Goal: Information Seeking & Learning: Learn about a topic

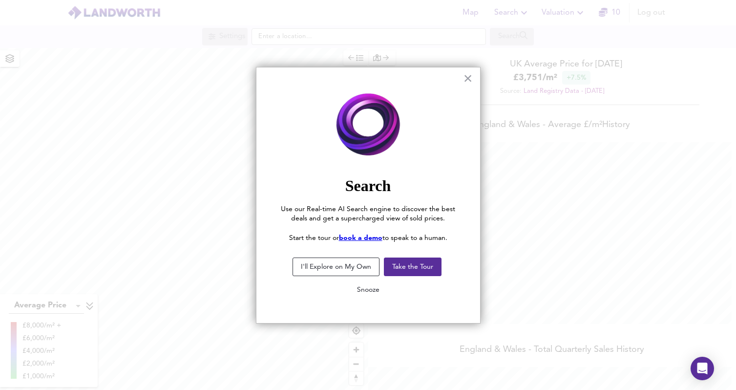
scroll to position [390, 736]
click at [474, 75] on div "× Search Use our Real-time AI Search engine to discover the best deals and get …" at bounding box center [368, 195] width 225 height 256
click at [465, 80] on button "×" at bounding box center [467, 78] width 9 height 16
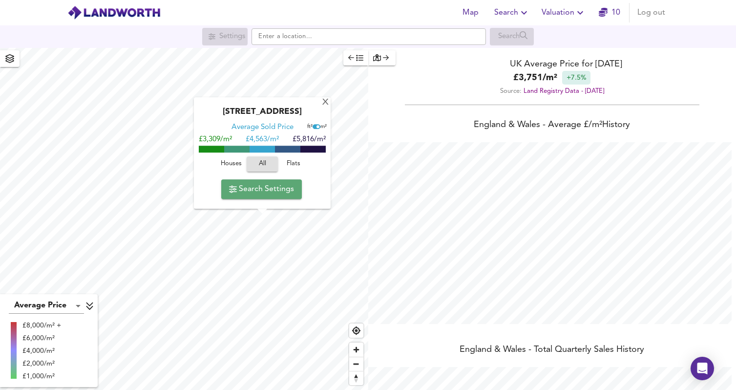
click at [252, 188] on span "Search Settings" at bounding box center [261, 189] width 65 height 14
checkbox input "false"
checkbox input "true"
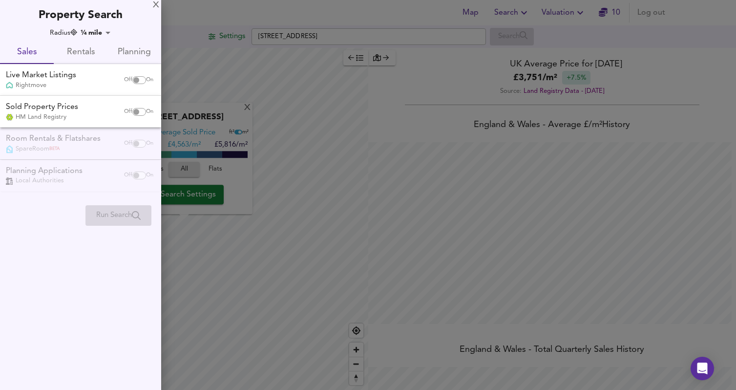
click at [139, 76] on input "checkbox" at bounding box center [135, 80] width 23 height 8
checkbox input "true"
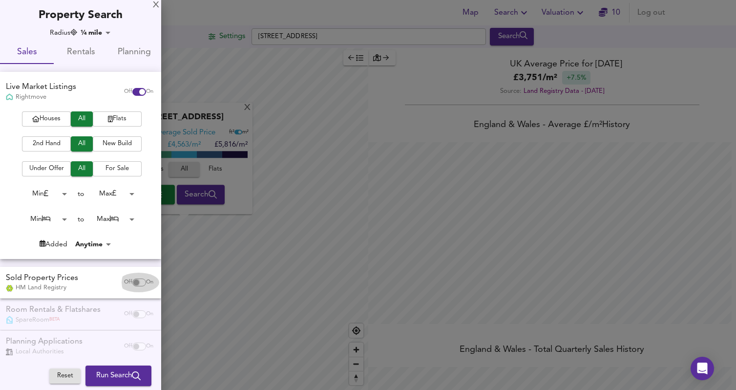
click at [135, 282] on input "checkbox" at bounding box center [135, 282] width 23 height 8
checkbox input "true"
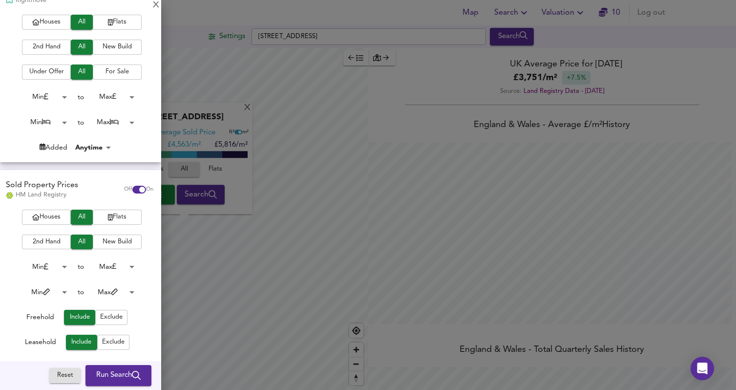
scroll to position [145, 0]
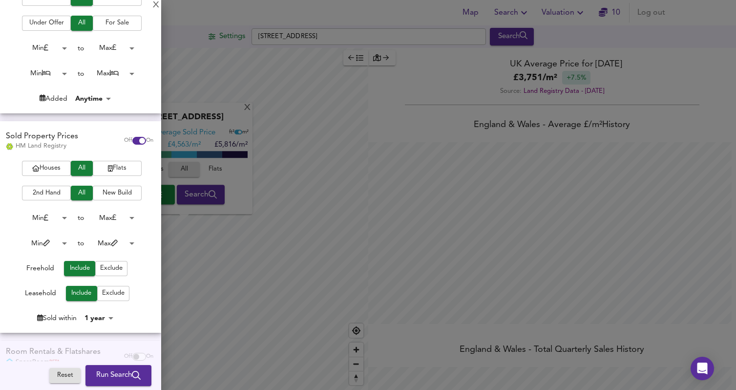
click at [240, 180] on div at bounding box center [368, 195] width 736 height 390
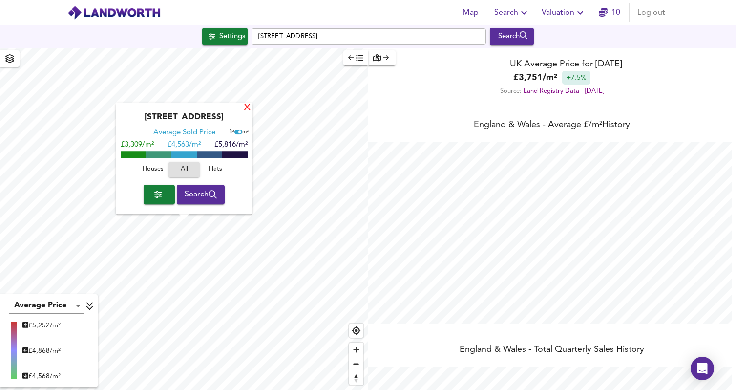
click at [247, 107] on div "X" at bounding box center [247, 107] width 8 height 9
click at [167, 195] on button "button" at bounding box center [159, 195] width 31 height 20
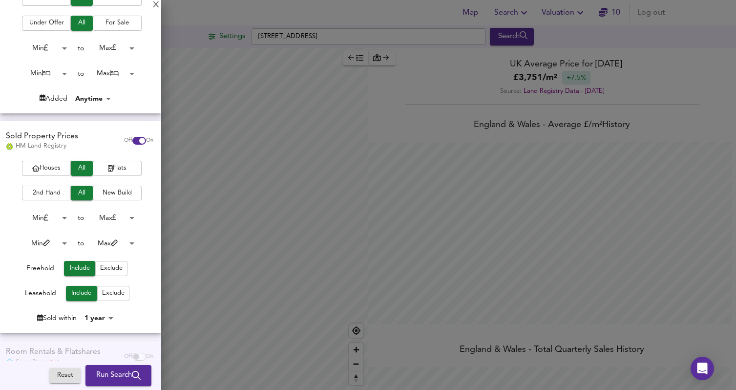
scroll to position [0, 0]
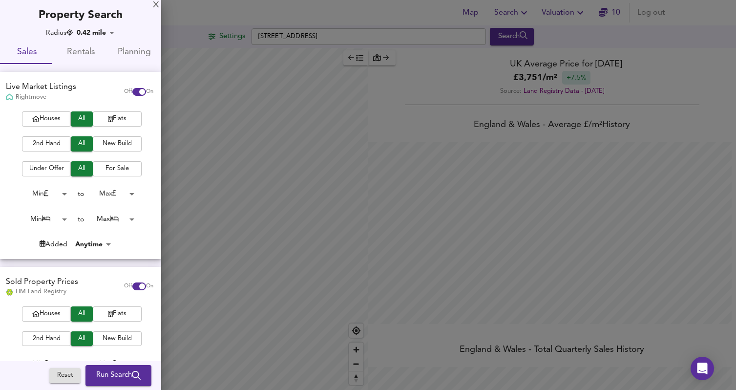
click at [110, 32] on body "Map Search Valuation 10 Log out Settings [GEOGRAPHIC_DATA] Search Average Price…" at bounding box center [368, 195] width 736 height 390
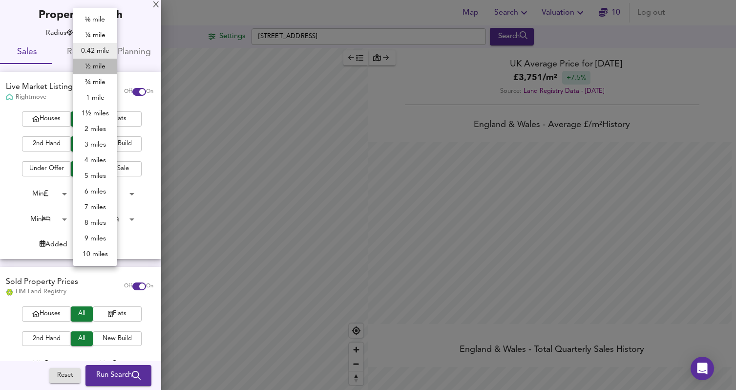
click at [102, 66] on li "½ mile" at bounding box center [95, 67] width 44 height 16
type input "805"
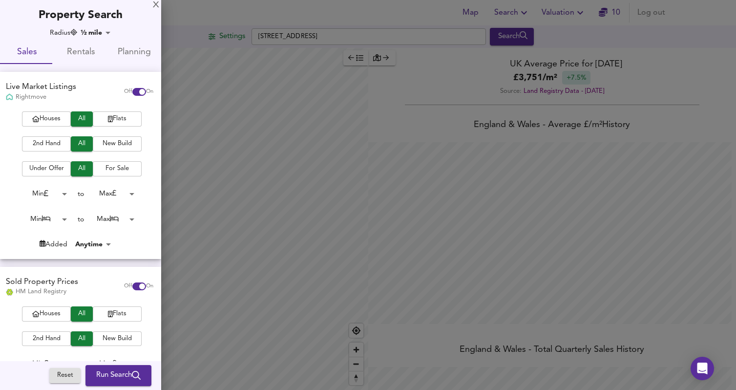
click at [348, 150] on div at bounding box center [368, 195] width 736 height 390
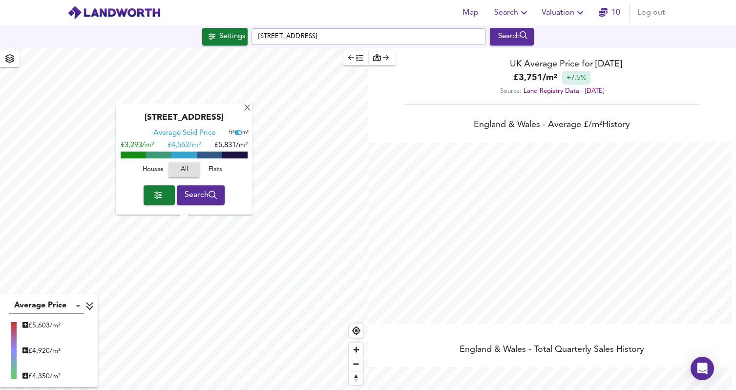
click at [162, 192] on span "button" at bounding box center [159, 195] width 16 height 14
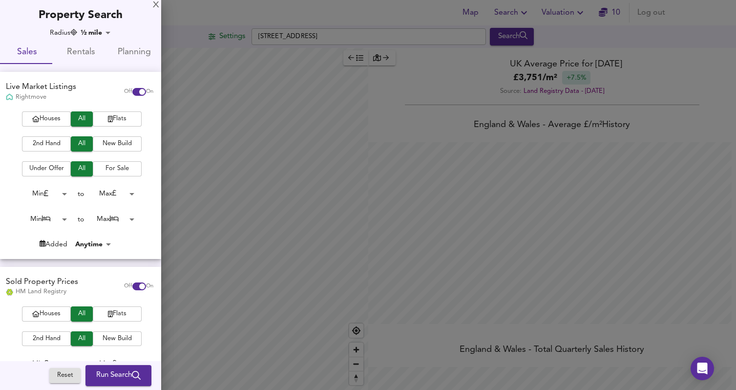
click at [119, 374] on span "Run Search" at bounding box center [118, 375] width 44 height 13
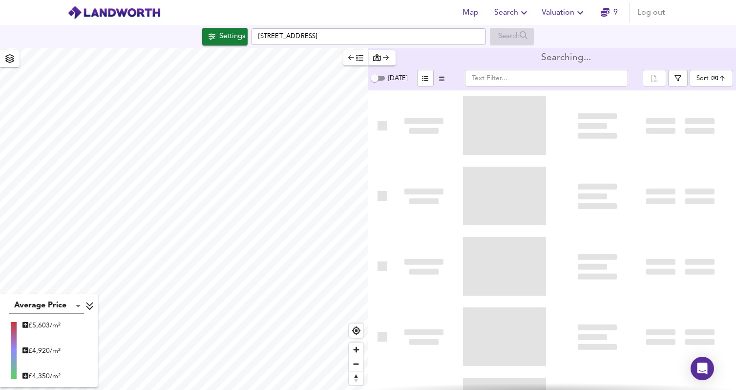
type input "bestdeal"
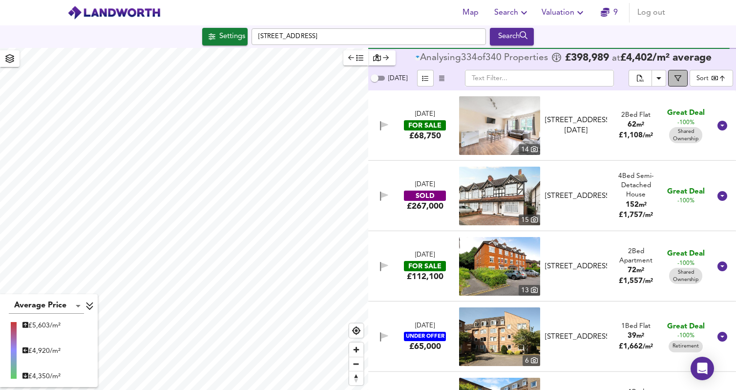
click at [680, 79] on icon "button" at bounding box center [677, 78] width 7 height 7
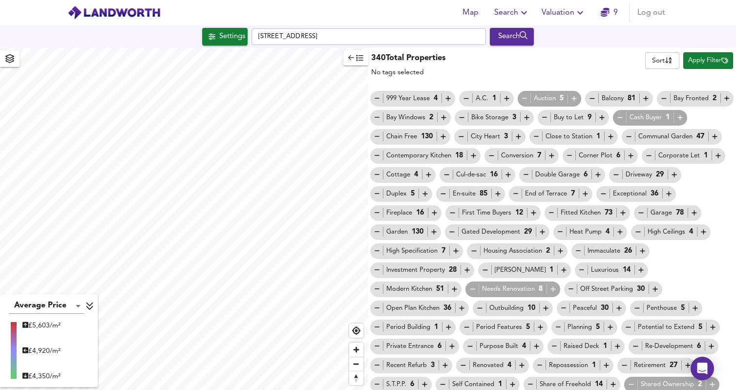
scroll to position [61, 0]
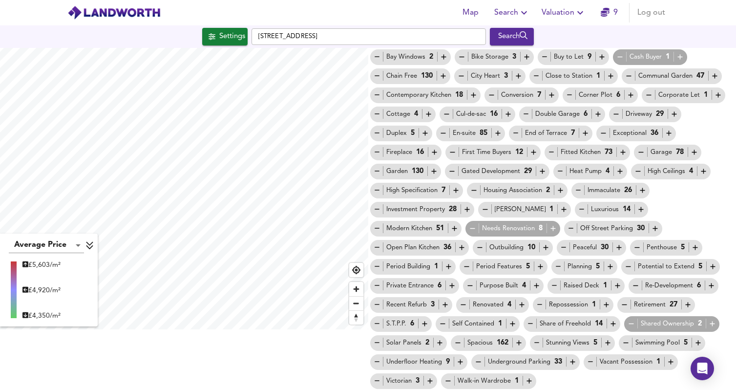
click at [627, 322] on icon "button" at bounding box center [631, 323] width 8 height 8
click at [620, 302] on icon "button" at bounding box center [624, 304] width 8 height 8
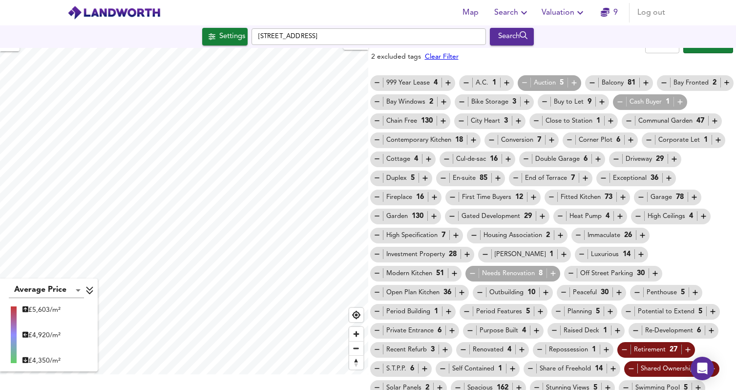
scroll to position [0, 0]
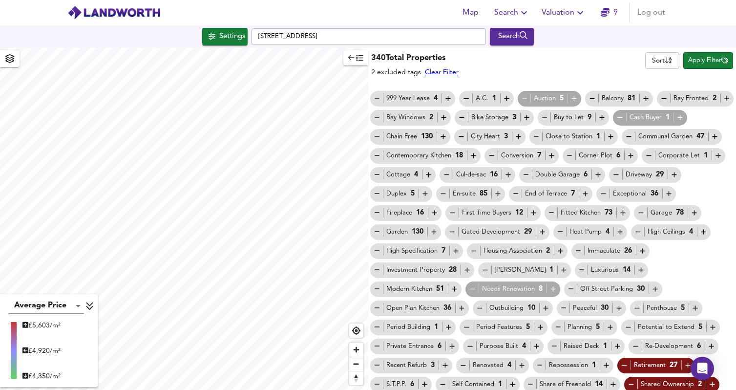
click at [704, 61] on span "Apply Filter" at bounding box center [708, 60] width 40 height 11
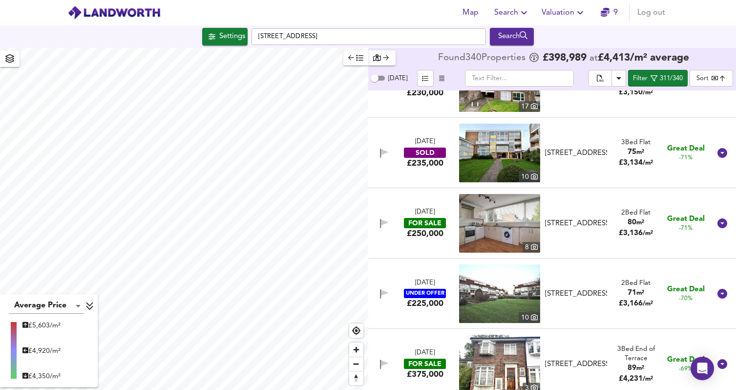
scroll to position [1872, 0]
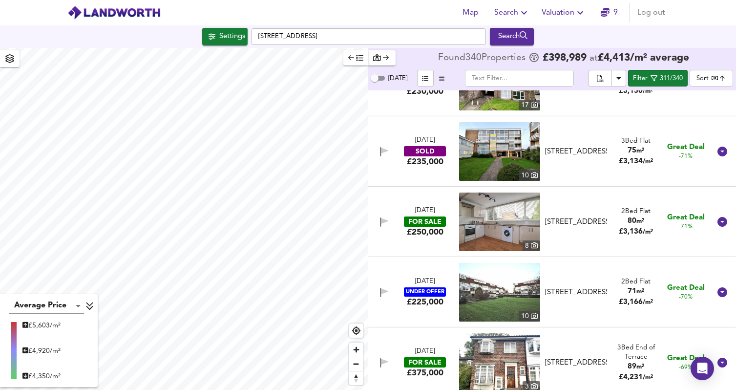
click at [634, 207] on div "2 Bed Flat" at bounding box center [636, 211] width 34 height 9
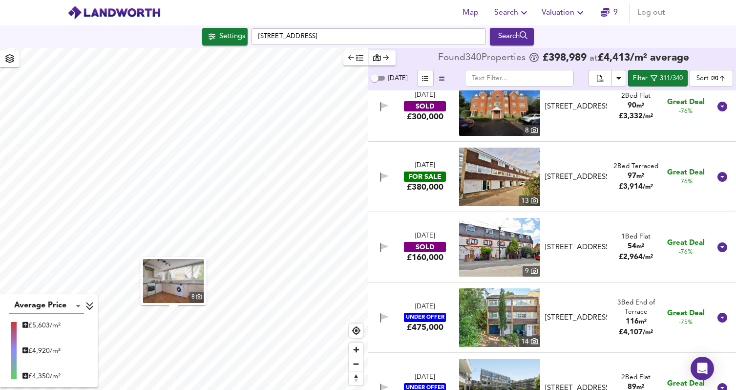
scroll to position [1494, 0]
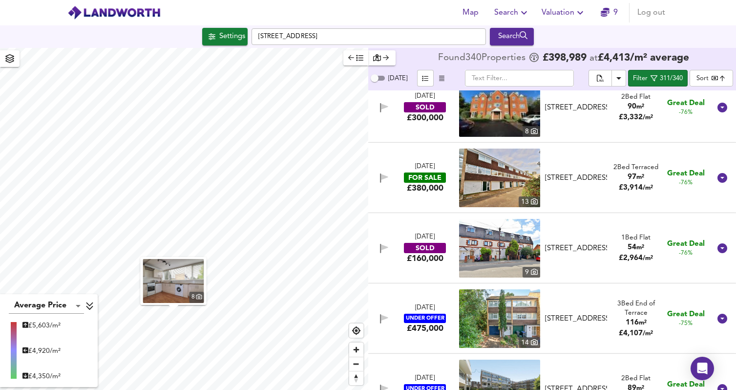
click at [627, 182] on span "97 m²" at bounding box center [635, 177] width 17 height 10
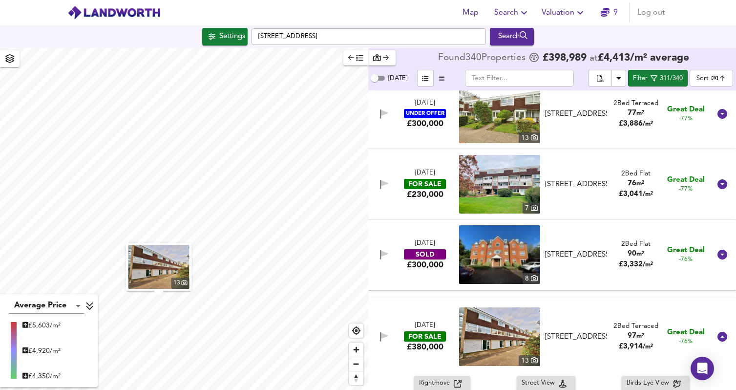
scroll to position [1346, 0]
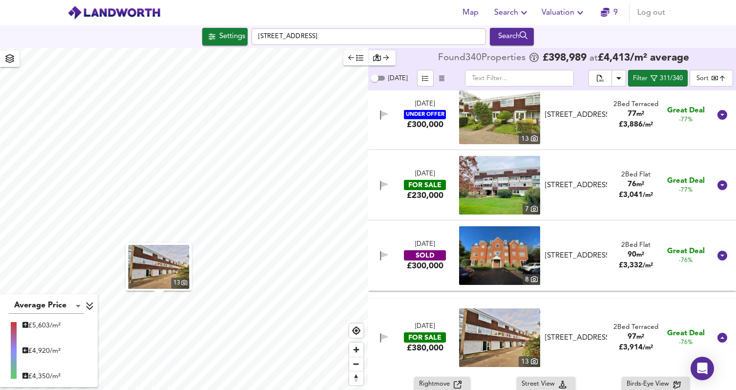
click at [621, 187] on div "76 m²" at bounding box center [636, 184] width 34 height 10
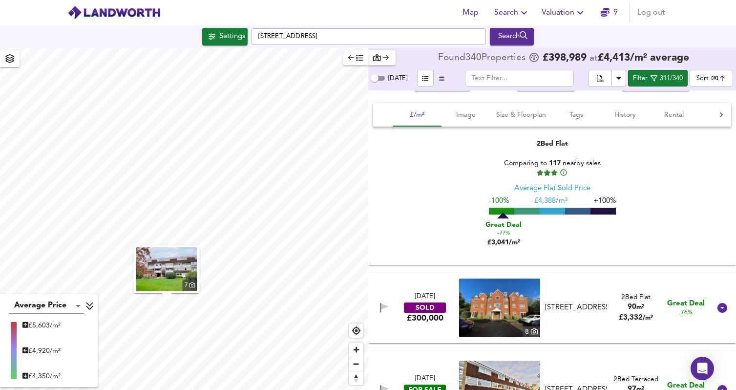
scroll to position [1502, 0]
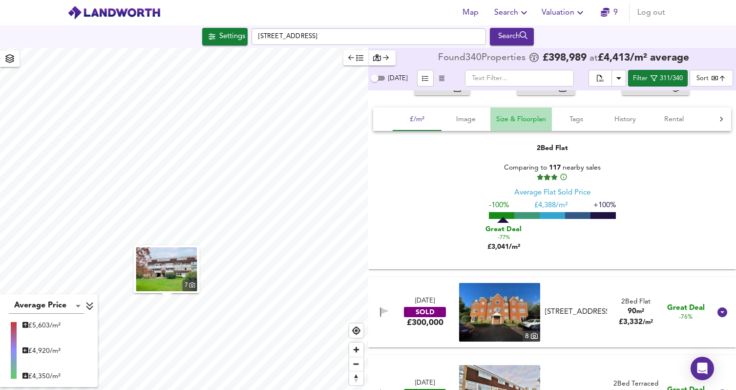
click at [532, 121] on span "Size & Floorplan" at bounding box center [521, 119] width 50 height 12
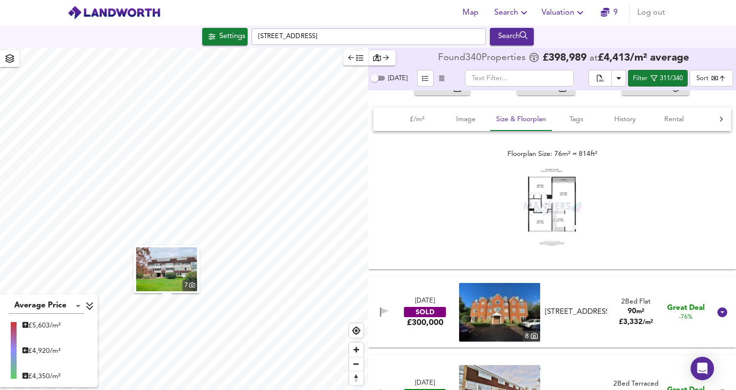
click at [558, 206] on img at bounding box center [551, 207] width 59 height 78
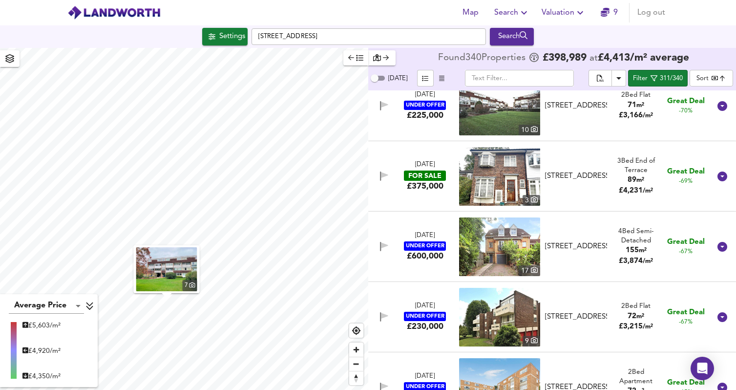
scroll to position [2694, 0]
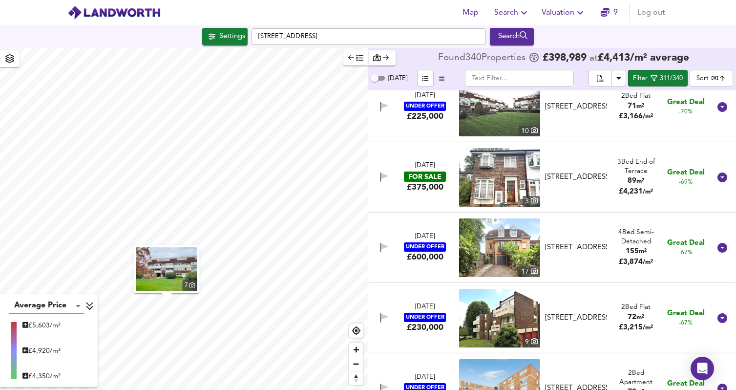
click at [606, 182] on div "[STREET_ADDRESS]" at bounding box center [576, 177] width 70 height 10
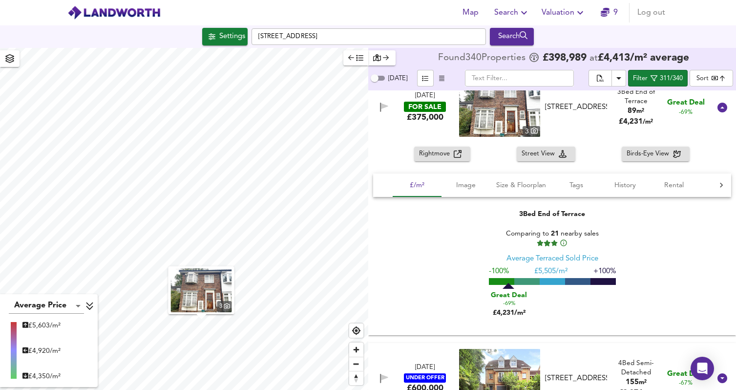
scroll to position [2776, 0]
click at [443, 152] on span "Rightmove" at bounding box center [436, 153] width 35 height 11
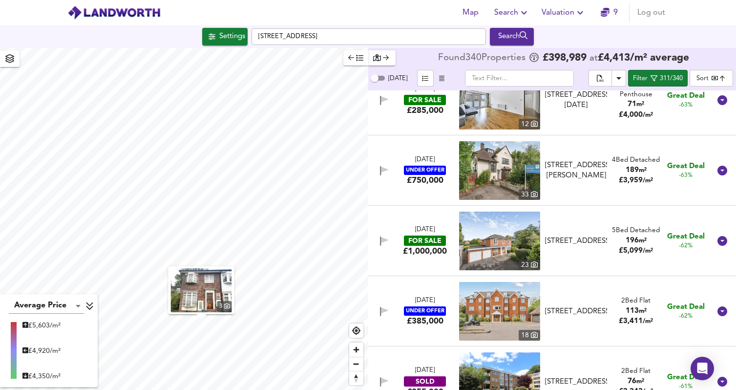
scroll to position [3341, 0]
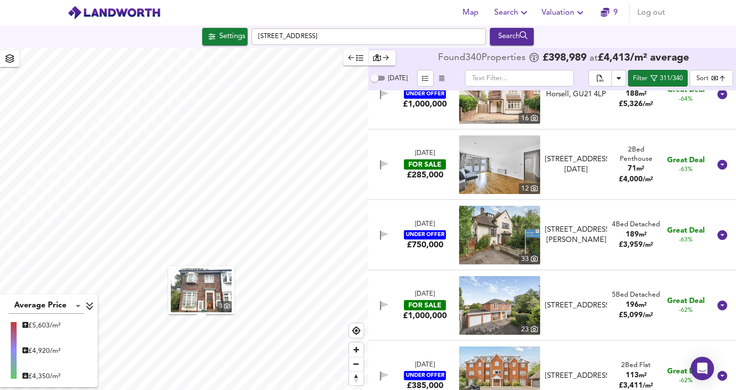
click at [438, 183] on div "[DATE] FOR SALE £285,000 [STREET_ADDRESS][DATE][DATE] 2 Bed Penthouse 71 m² £ 4…" at bounding box center [540, 164] width 341 height 59
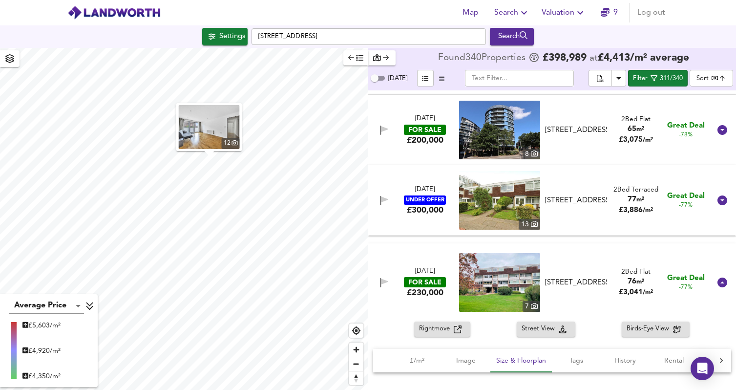
scroll to position [1326, 0]
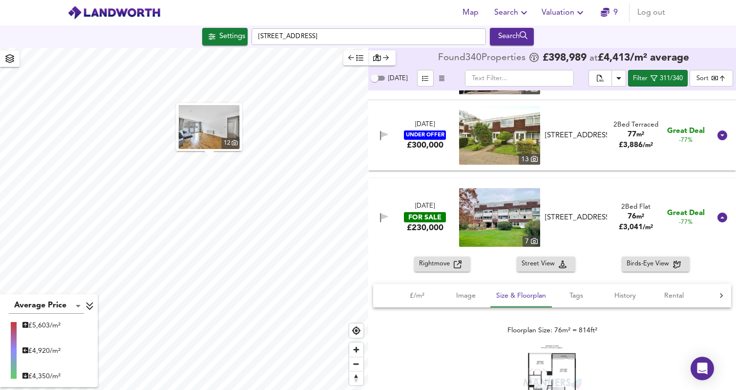
click at [438, 230] on div "£230,000" at bounding box center [425, 227] width 37 height 11
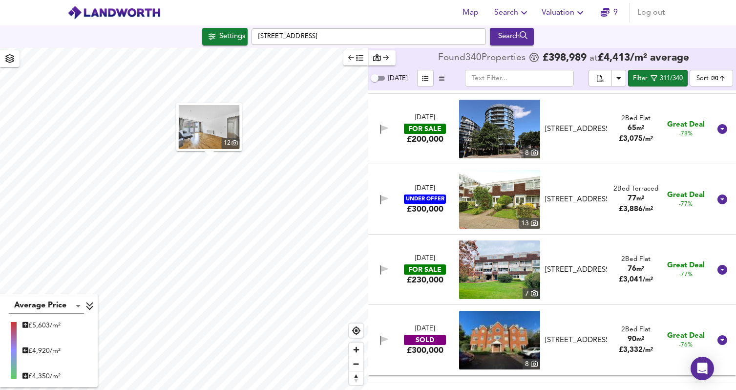
scroll to position [1285, 0]
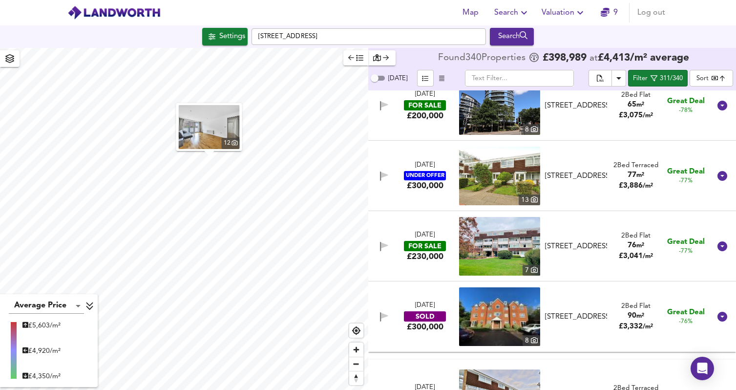
click at [427, 237] on div "[DATE]" at bounding box center [425, 234] width 20 height 9
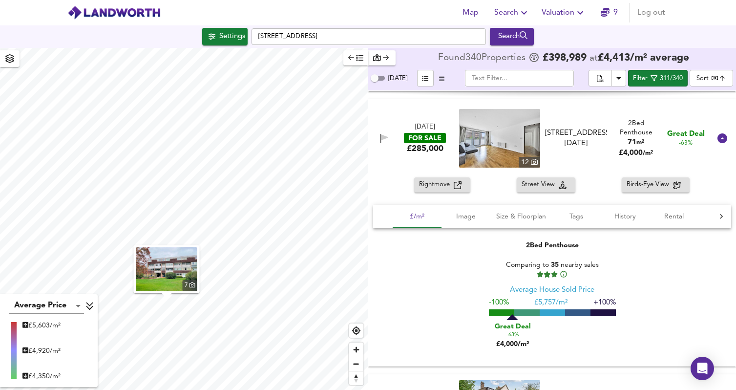
scroll to position [3338, 0]
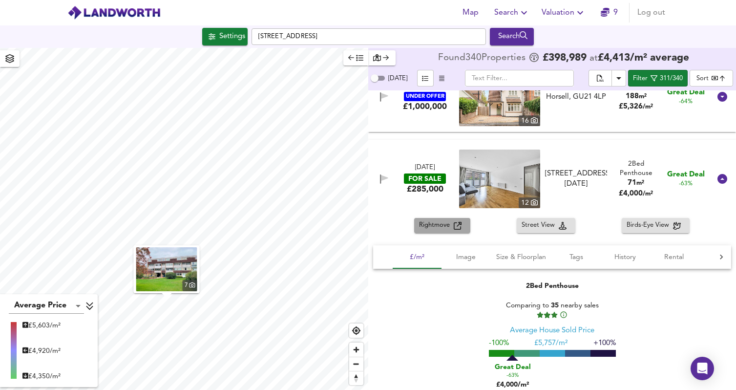
click at [438, 223] on span "Rightmove" at bounding box center [436, 225] width 35 height 11
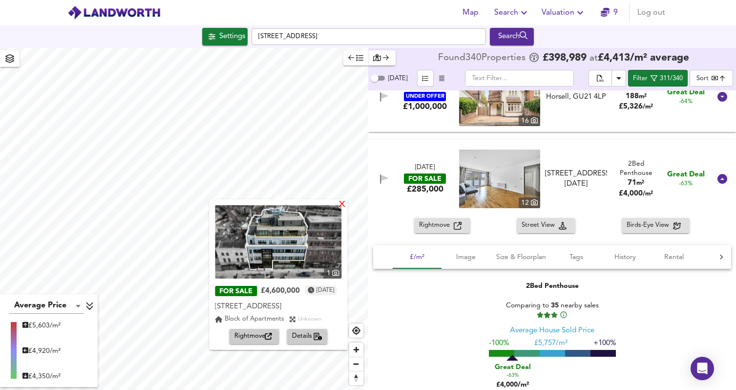
click at [347, 205] on div "X" at bounding box center [342, 204] width 8 height 9
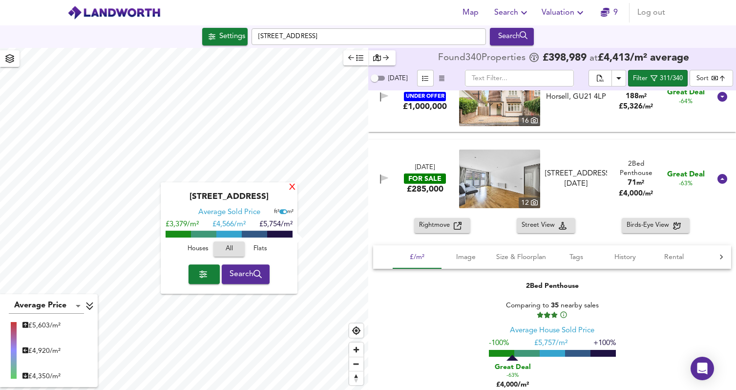
click at [291, 186] on div "X" at bounding box center [292, 187] width 8 height 9
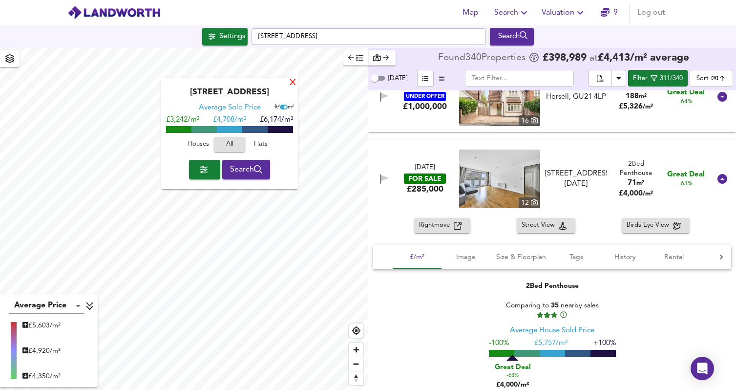
click at [294, 83] on div "X" at bounding box center [293, 83] width 8 height 9
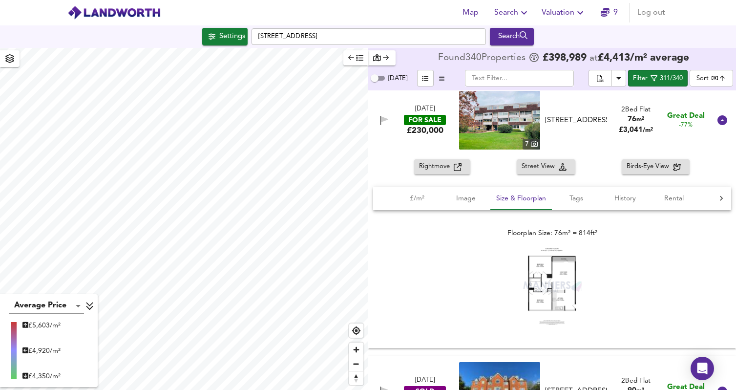
scroll to position [1402, 0]
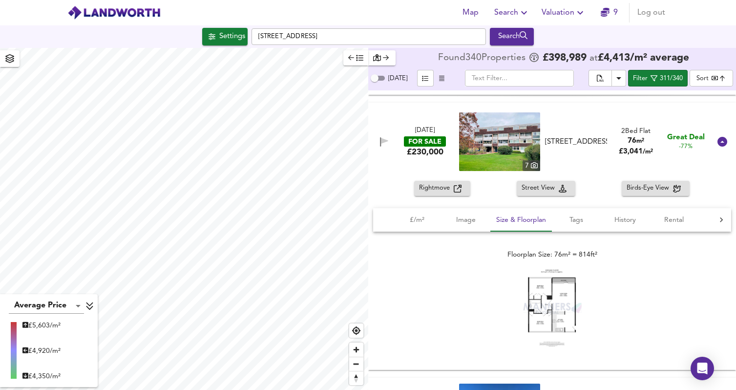
click at [431, 186] on span "Rightmove" at bounding box center [436, 188] width 35 height 11
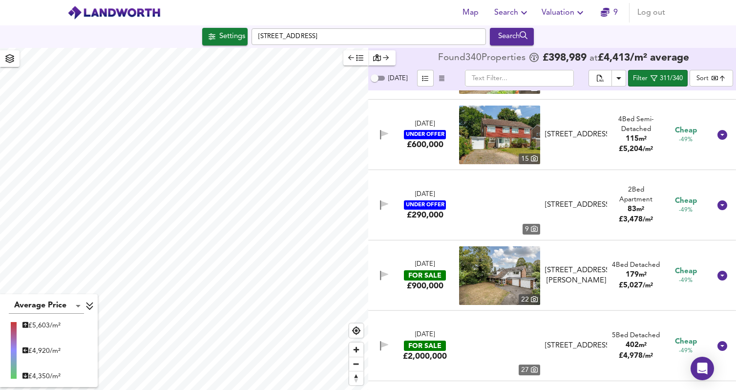
scroll to position [5017, 0]
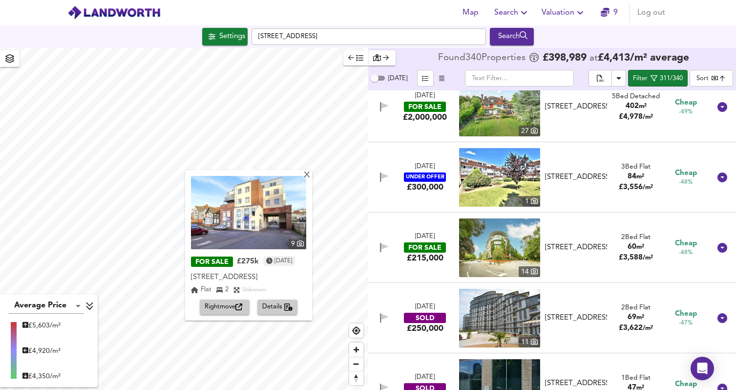
click at [279, 312] on span "Details" at bounding box center [277, 306] width 31 height 11
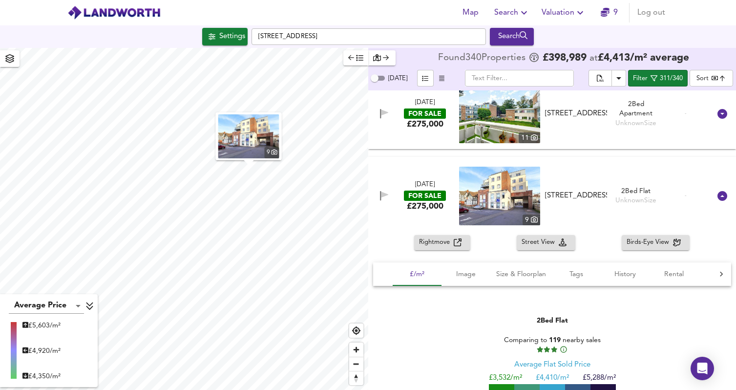
scroll to position [22221, 0]
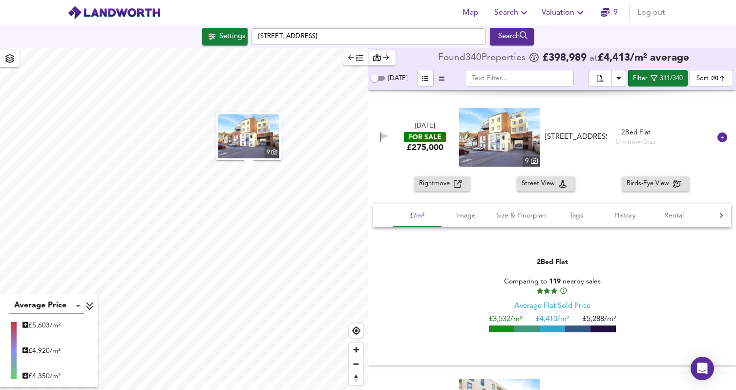
click at [437, 185] on span "Rightmove" at bounding box center [436, 183] width 35 height 11
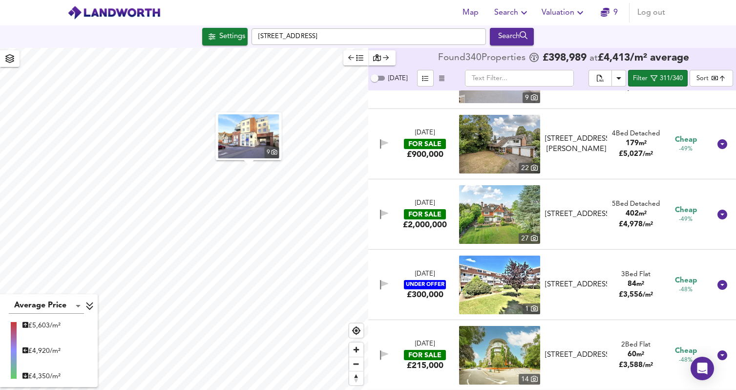
scroll to position [5040, 0]
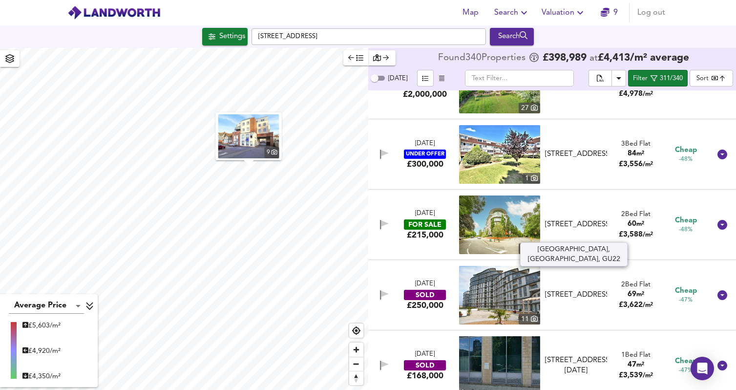
click at [601, 229] on div "[STREET_ADDRESS]" at bounding box center [576, 224] width 62 height 10
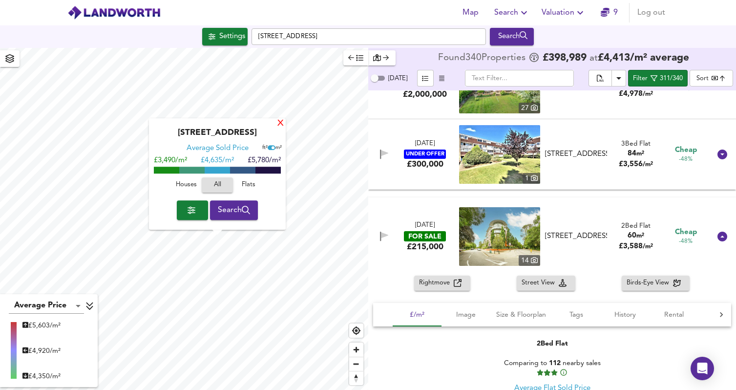
click at [279, 123] on div "X" at bounding box center [280, 123] width 8 height 9
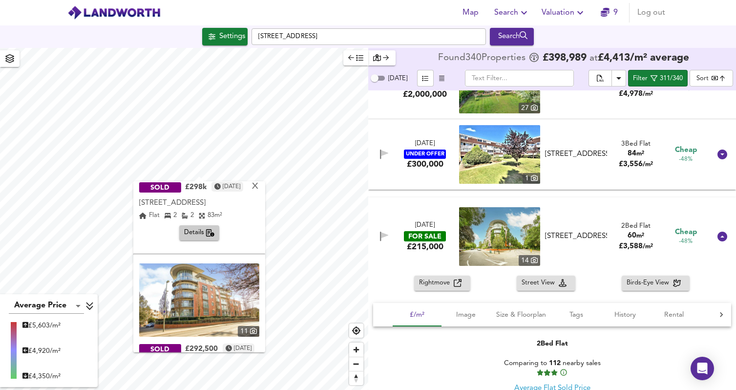
scroll to position [0, 0]
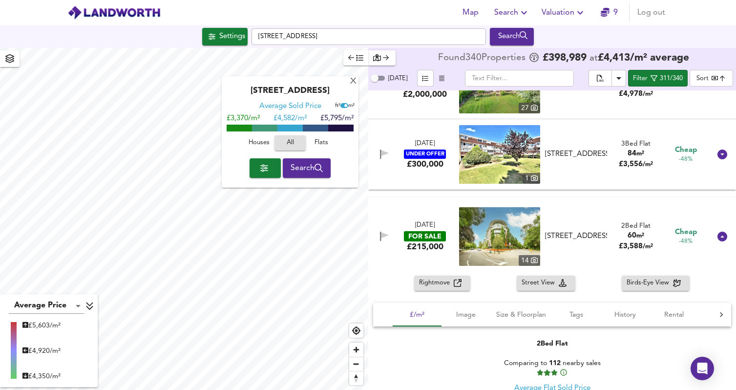
click at [222, 101] on div "[GEOGRAPHIC_DATA] Average Sold Price ft² m² £3,370/m² £ 4,582/m² £5,795/m² Hous…" at bounding box center [184, 219] width 368 height 342
click at [450, 281] on span "Rightmove" at bounding box center [436, 282] width 35 height 11
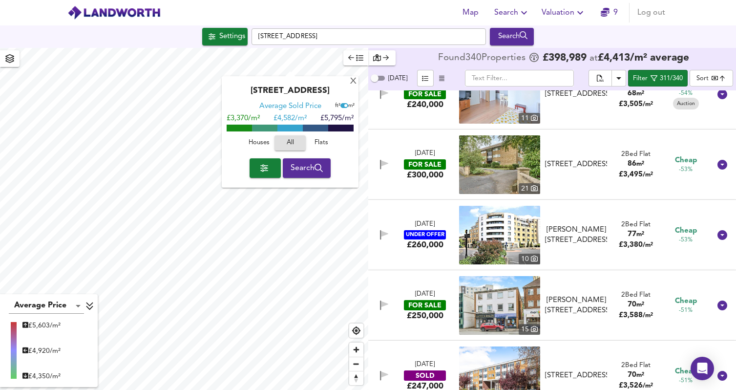
scroll to position [4391, 0]
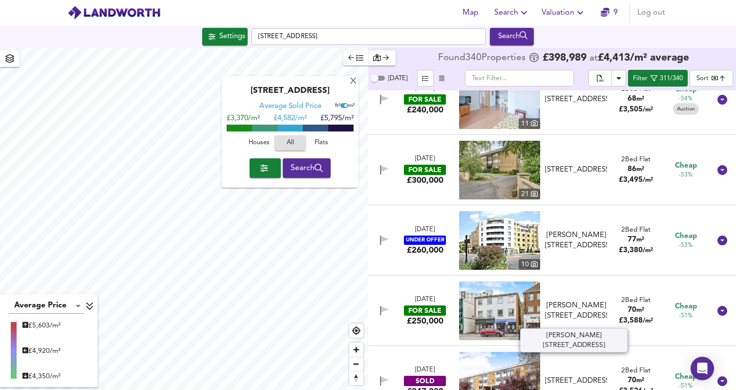
click at [597, 310] on div "[PERSON_NAME][STREET_ADDRESS]" at bounding box center [576, 310] width 62 height 21
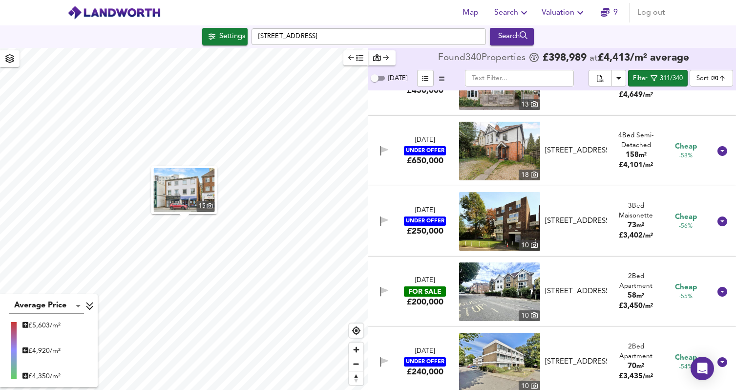
scroll to position [4055, 0]
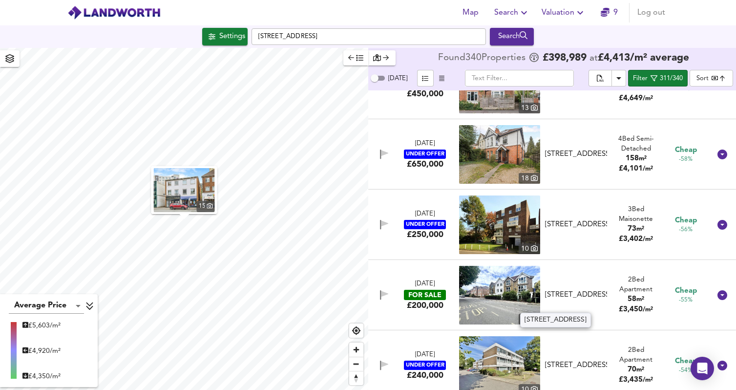
click at [601, 296] on div "[STREET_ADDRESS]" at bounding box center [576, 294] width 62 height 10
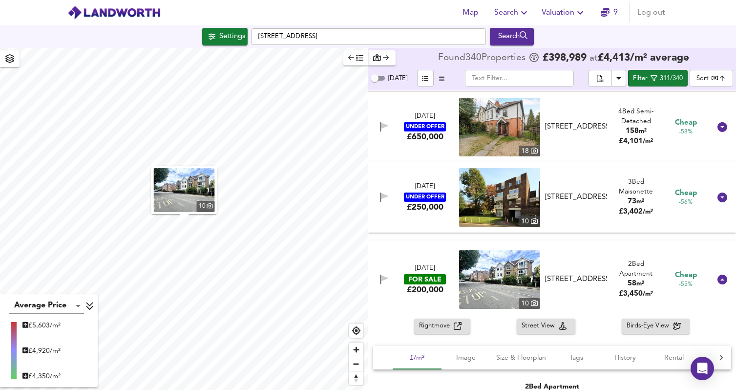
scroll to position [4084, 0]
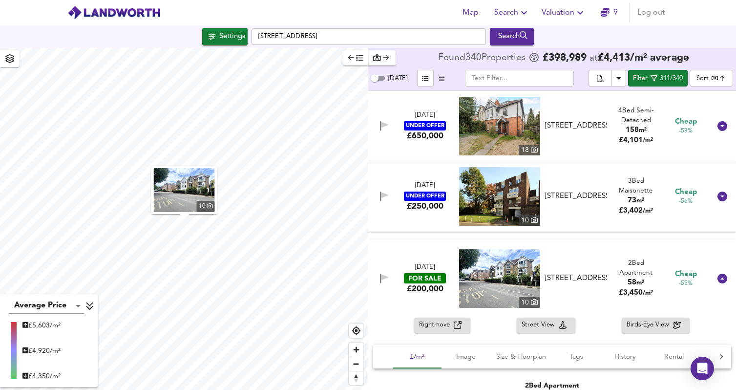
click at [456, 327] on icon "button" at bounding box center [458, 325] width 8 height 8
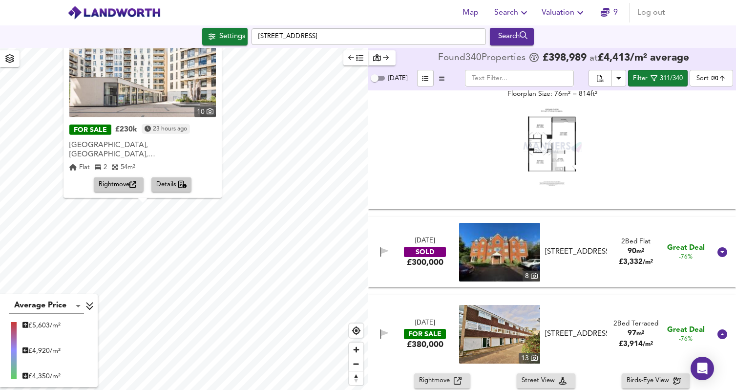
scroll to position [1644, 0]
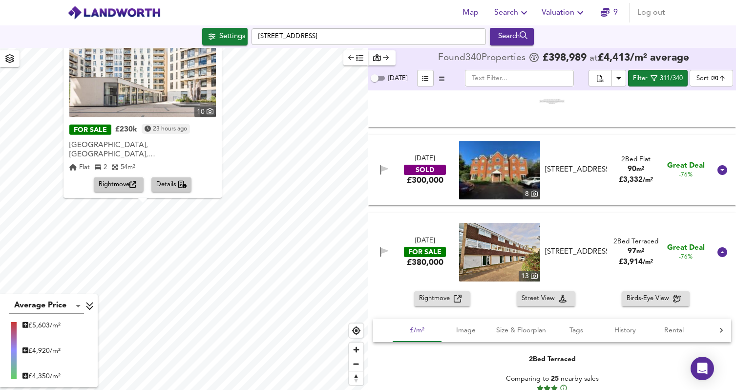
click at [455, 297] on icon "button" at bounding box center [458, 298] width 8 height 8
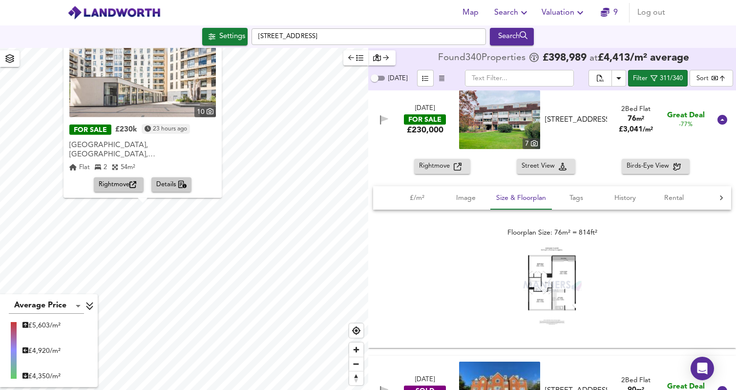
scroll to position [1412, 0]
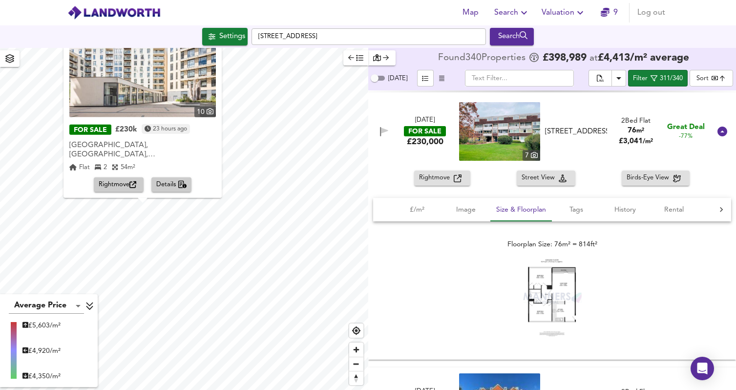
click at [449, 181] on span "Rightmove" at bounding box center [436, 177] width 35 height 11
click at [417, 214] on span "£/m²" at bounding box center [416, 210] width 37 height 12
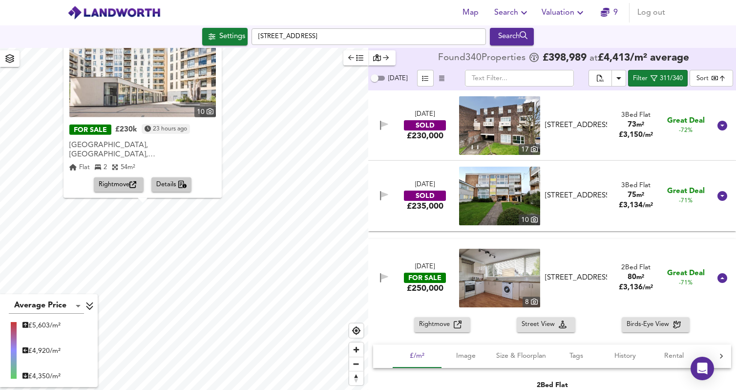
scroll to position [2260, 0]
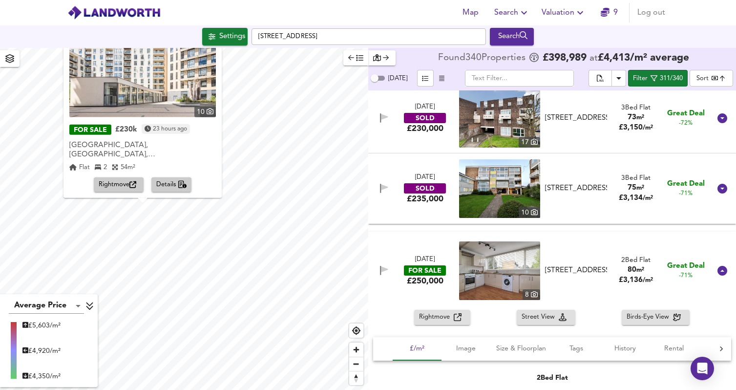
click at [440, 318] on span "Rightmove" at bounding box center [436, 316] width 35 height 11
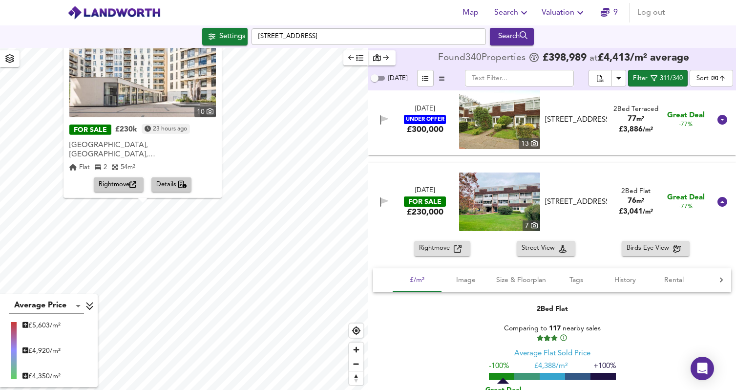
scroll to position [1342, 0]
click at [448, 248] on span "Rightmove" at bounding box center [436, 248] width 35 height 11
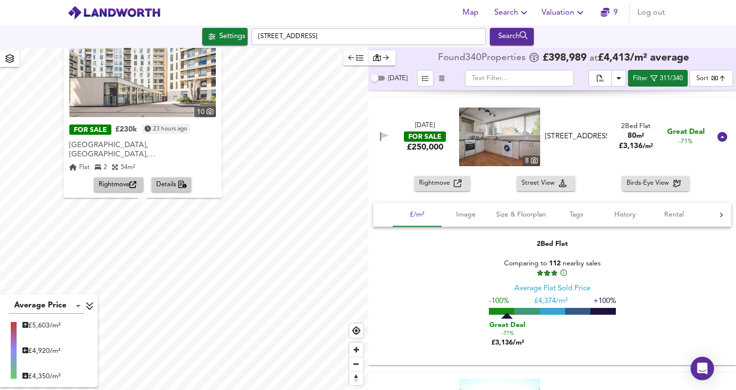
scroll to position [2356, 0]
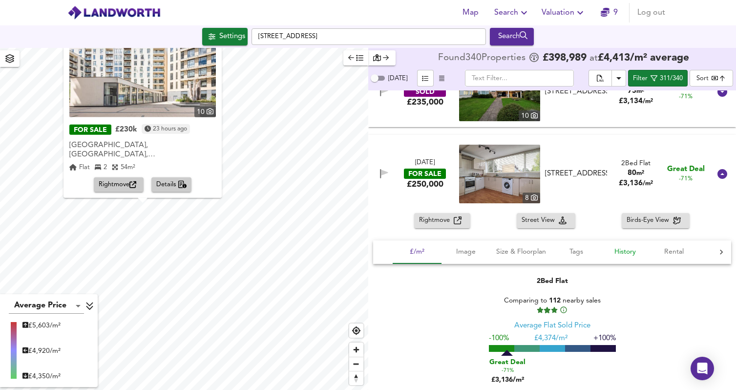
click at [623, 256] on span "History" at bounding box center [624, 252] width 37 height 12
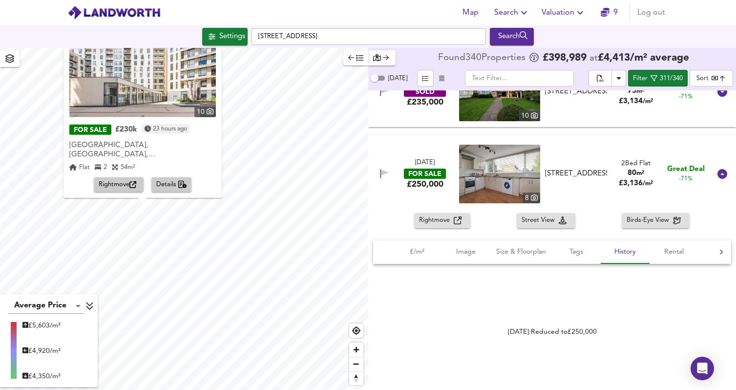
click at [441, 218] on span "Rightmove" at bounding box center [436, 220] width 35 height 11
